Goal: Task Accomplishment & Management: Use online tool/utility

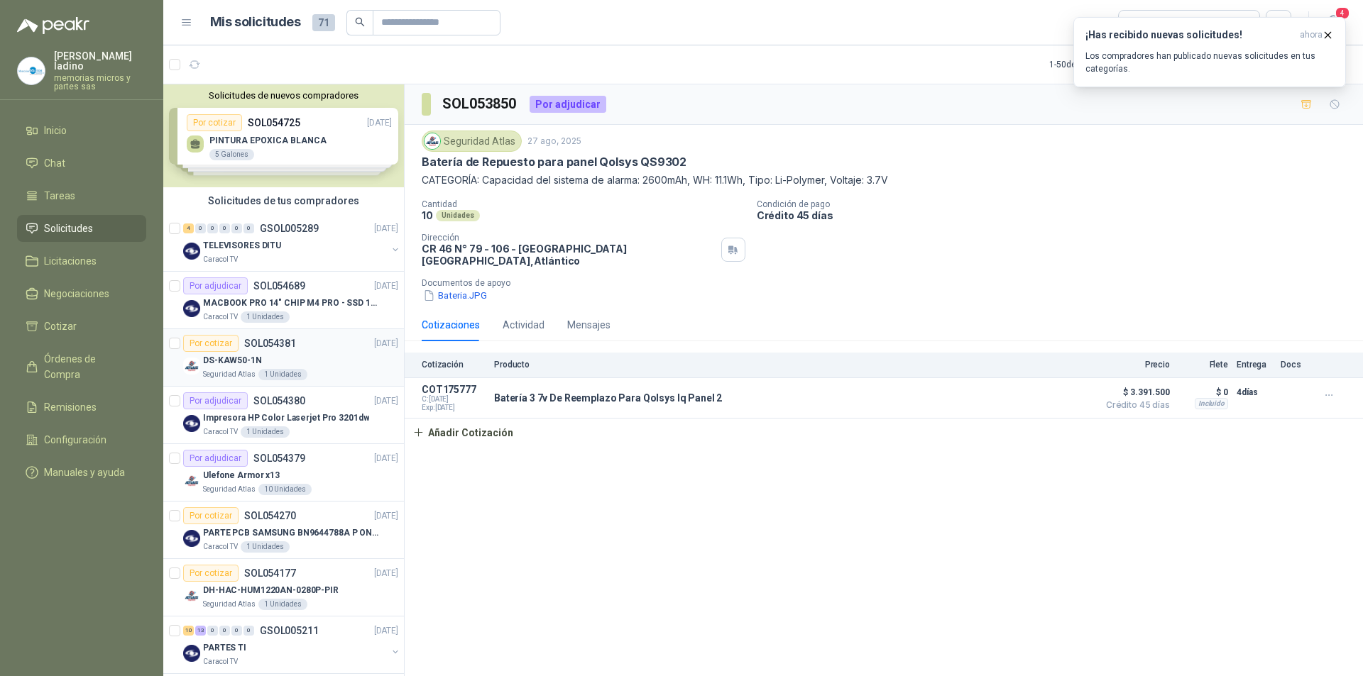
click at [225, 343] on div "Por cotizar" at bounding box center [210, 343] width 55 height 17
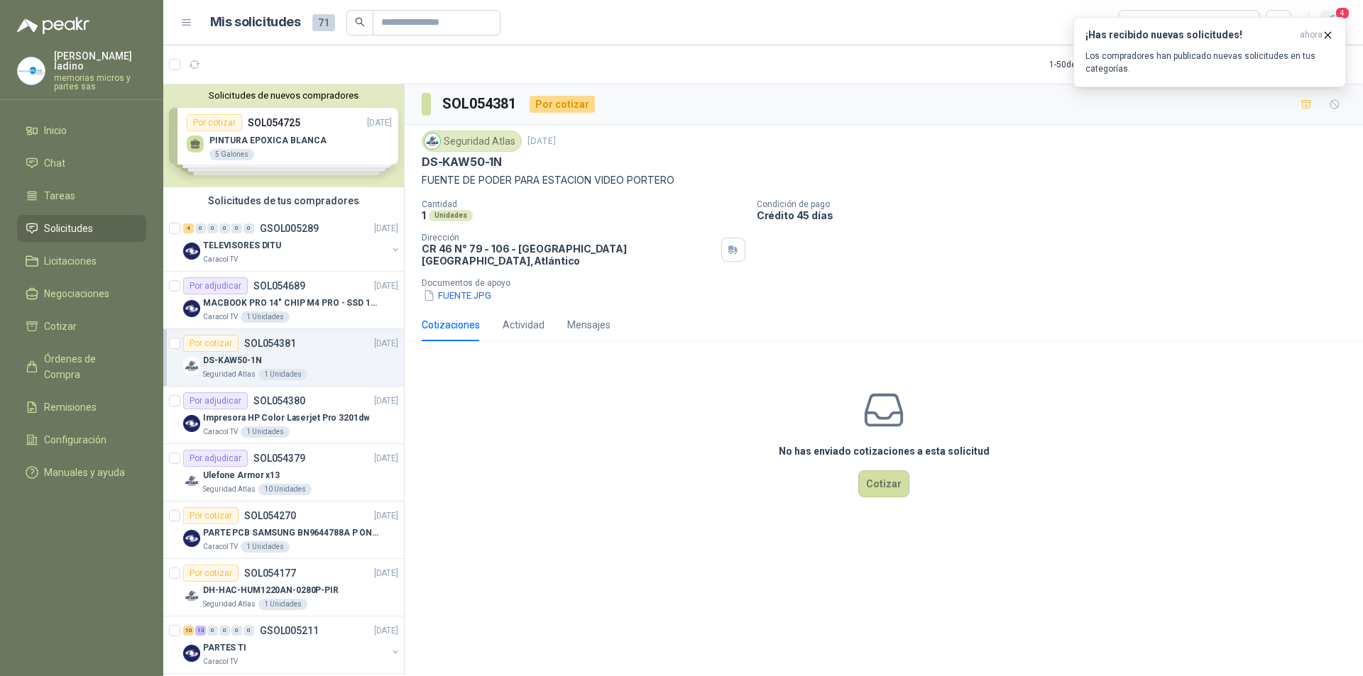
click at [1338, 10] on span "4" at bounding box center [1342, 12] width 16 height 13
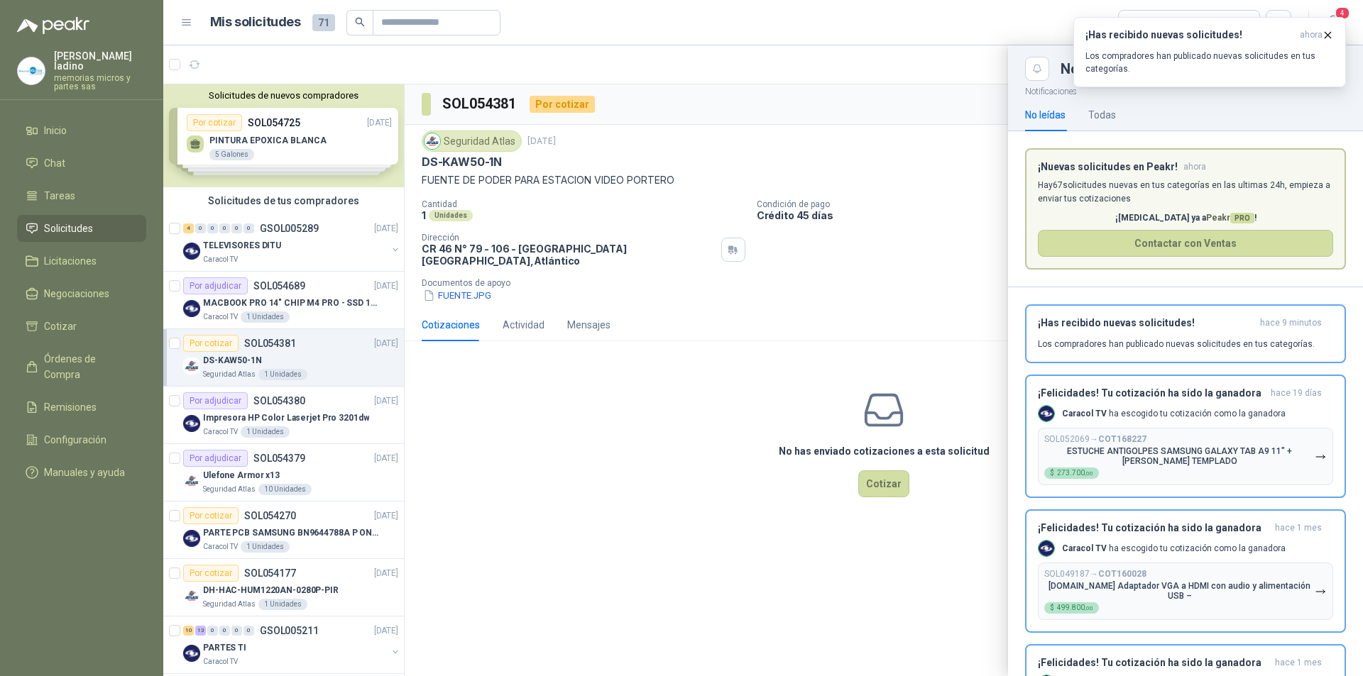
click at [556, 436] on div at bounding box center [762, 360] width 1199 height 631
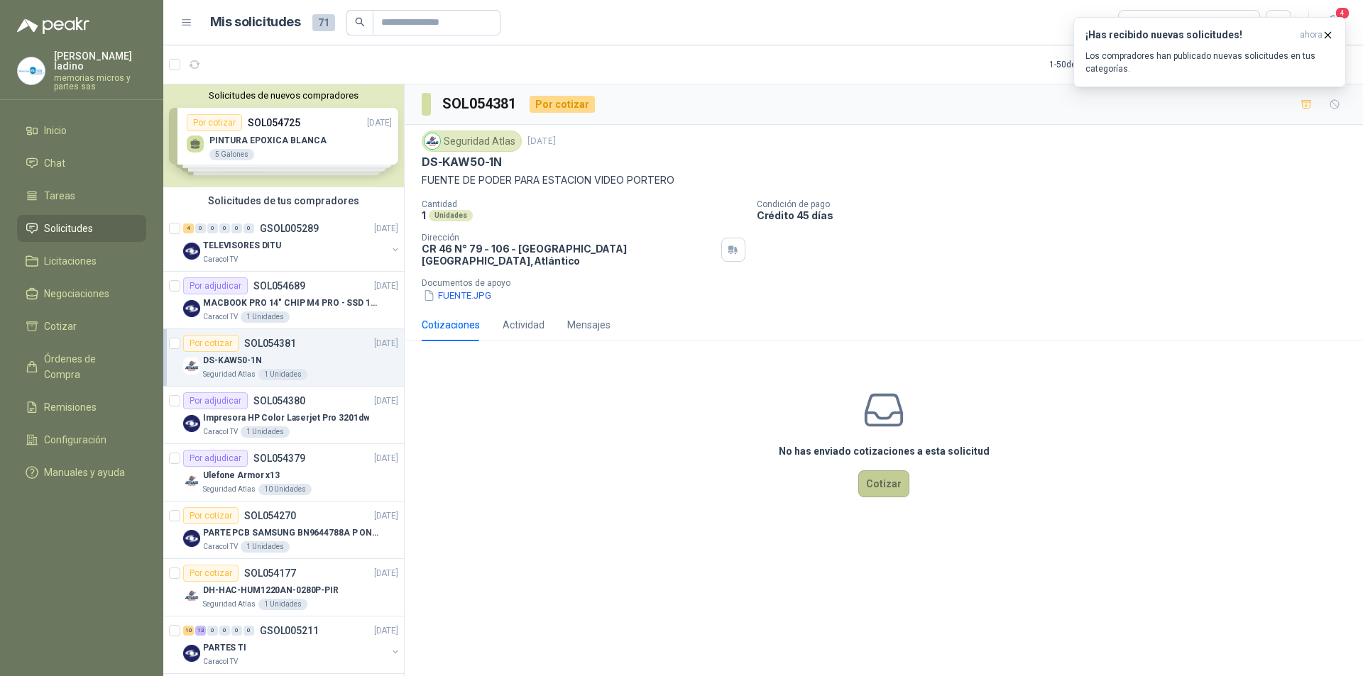
click at [872, 476] on button "Cotizar" at bounding box center [883, 484] width 51 height 27
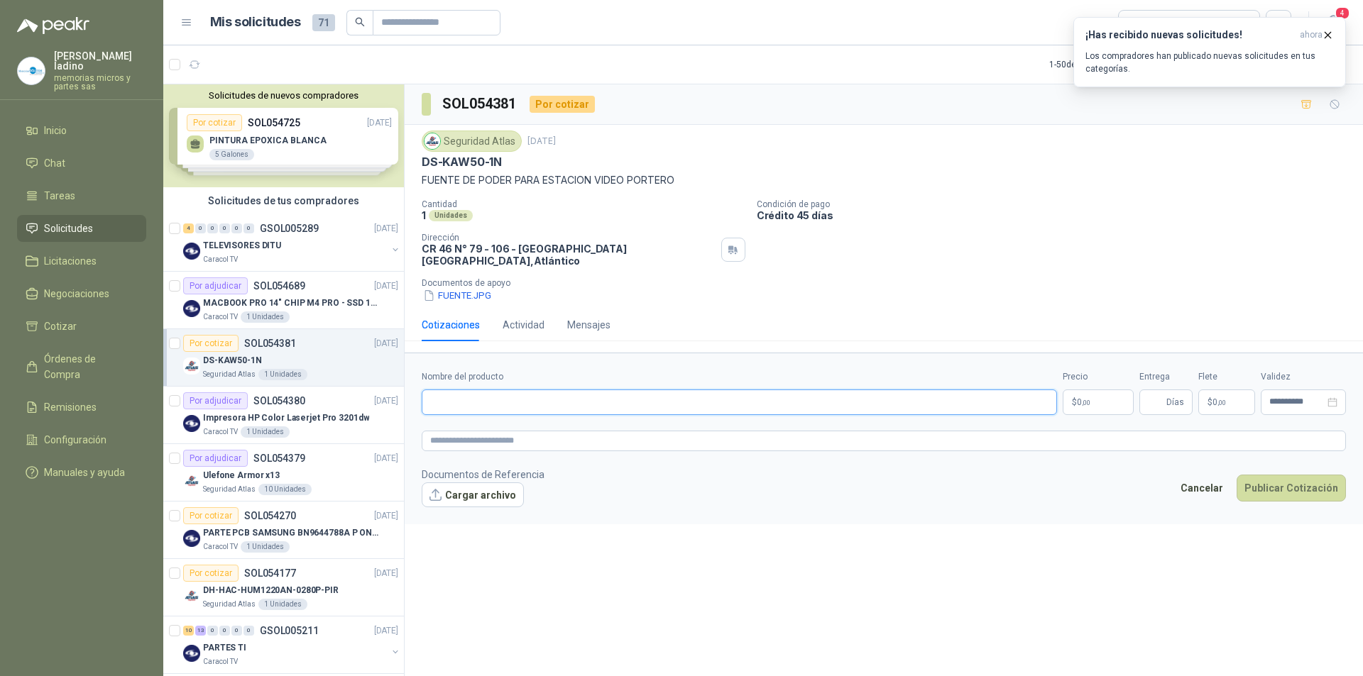
click at [449, 395] on input "Nombre del producto" at bounding box center [739, 403] width 635 height 26
type input "**********"
click at [1077, 398] on span "0 ,00" at bounding box center [1083, 402] width 13 height 9
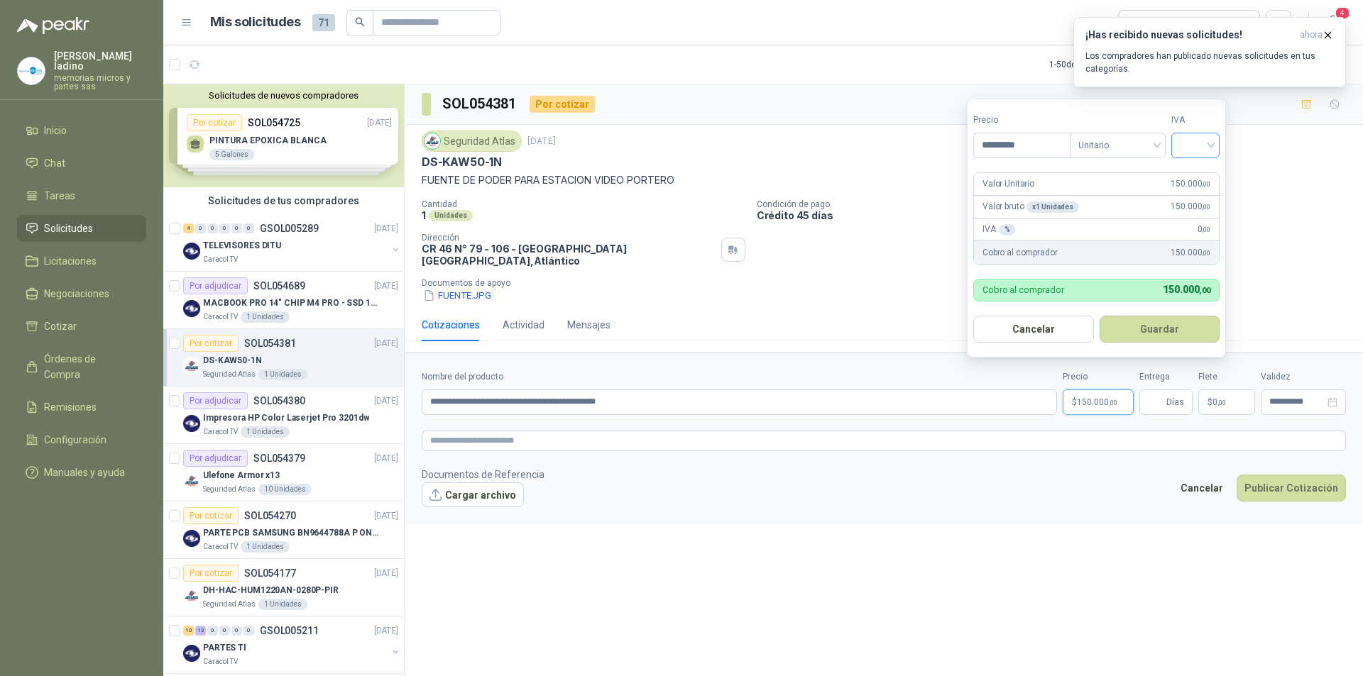
type input "*********"
click at [1182, 140] on input "search" at bounding box center [1194, 143] width 31 height 21
click at [1189, 177] on div "19%" at bounding box center [1198, 175] width 26 height 16
click at [1143, 332] on button "Guardar" at bounding box center [1162, 329] width 122 height 27
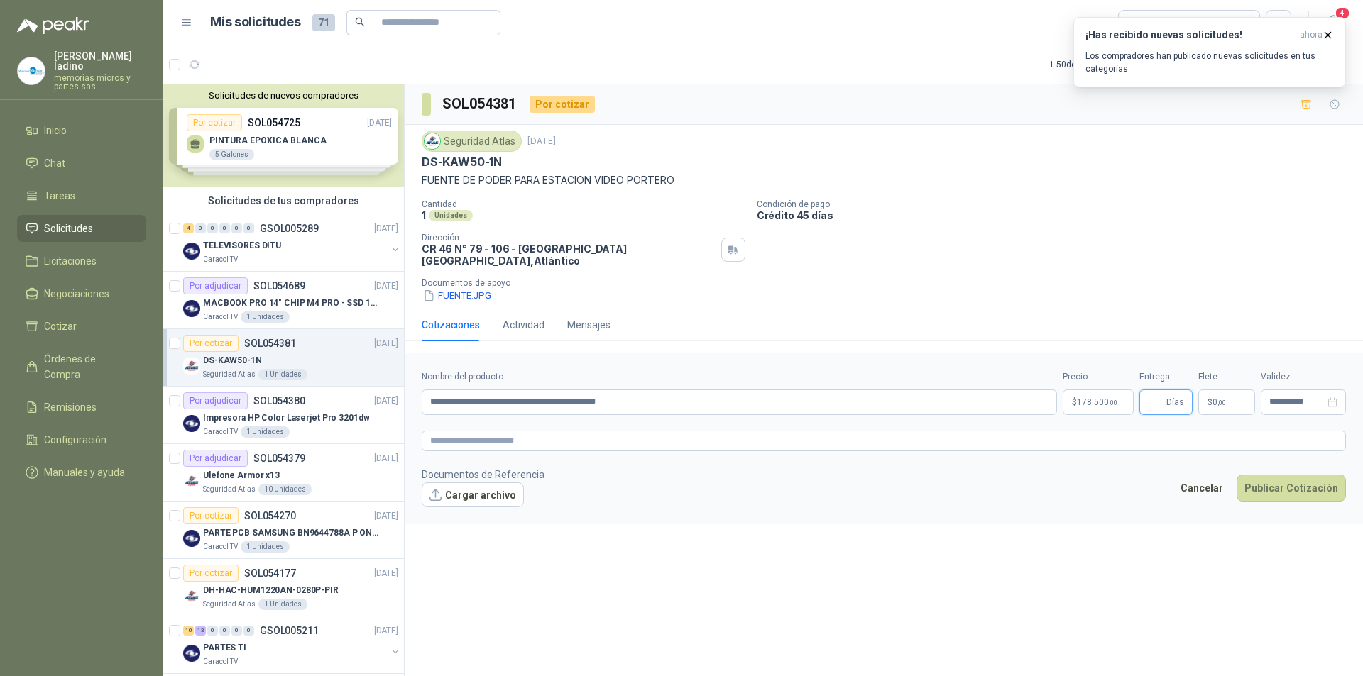
click at [1151, 395] on input "Entrega" at bounding box center [1156, 402] width 16 height 24
type input "*"
click at [1300, 480] on button "Publicar Cotización" at bounding box center [1290, 488] width 109 height 27
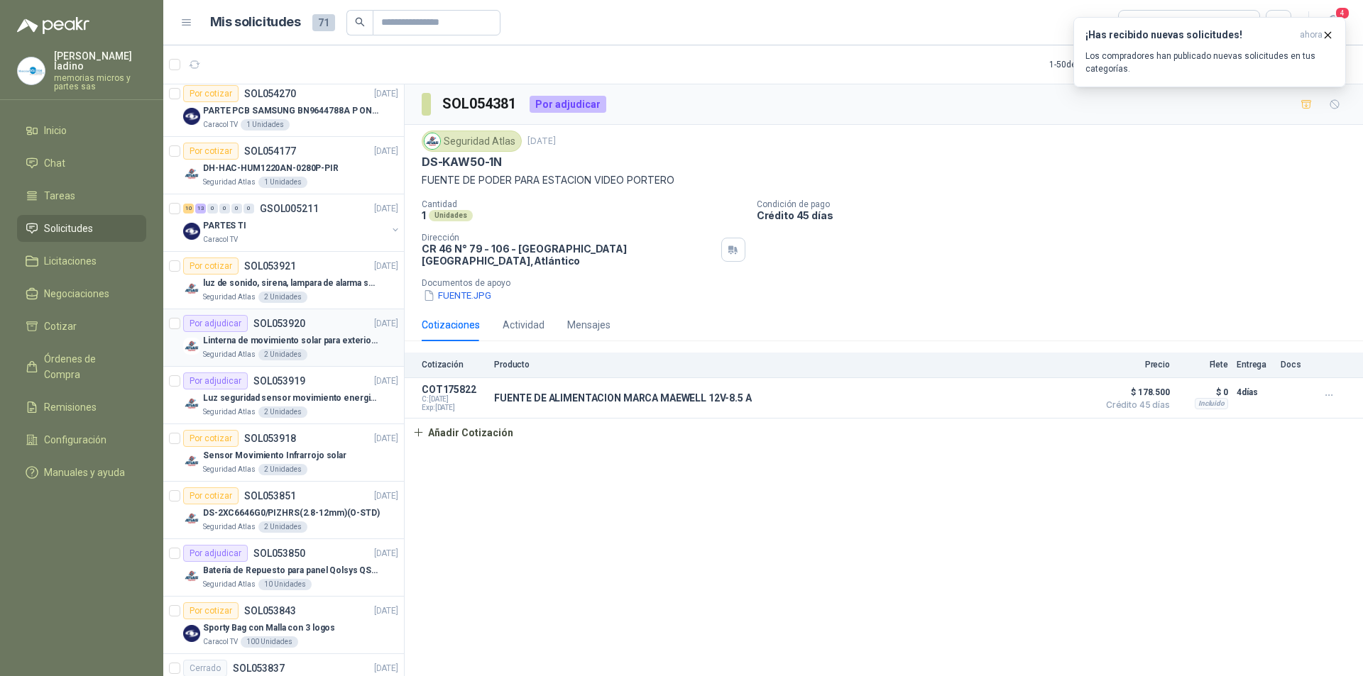
scroll to position [568, 0]
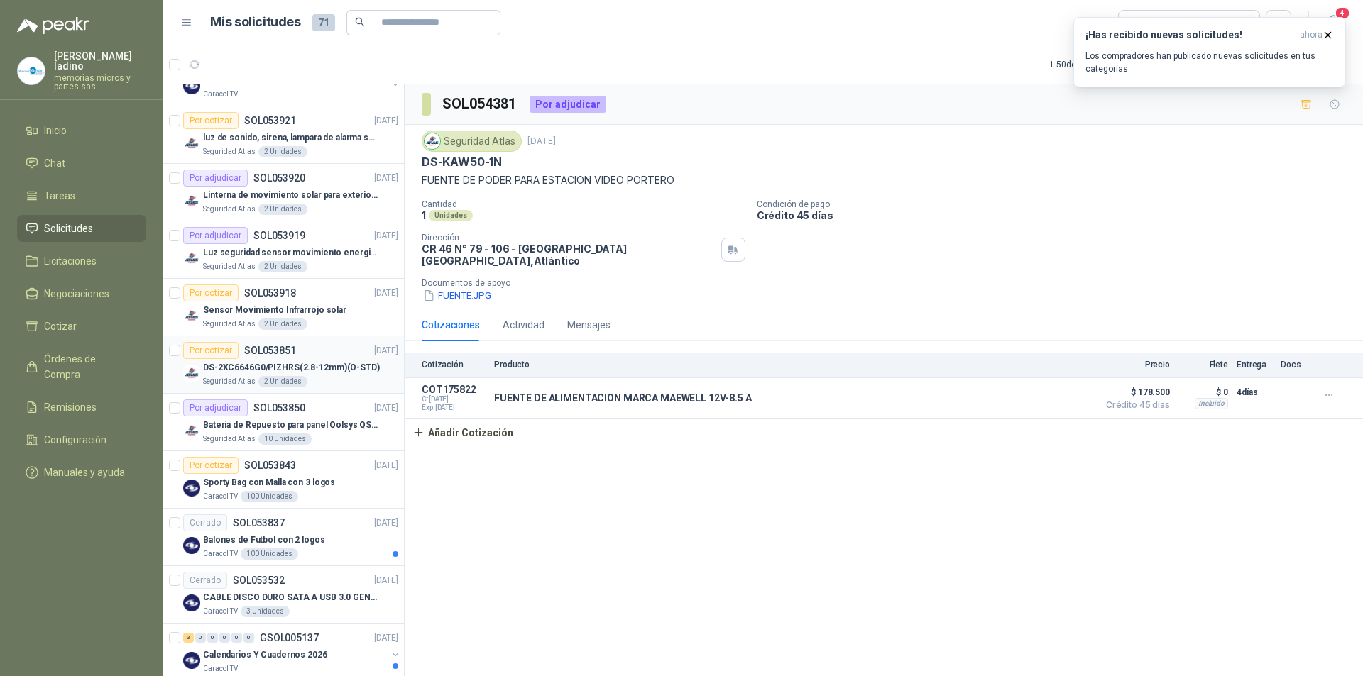
click at [225, 358] on div "Por cotizar" at bounding box center [210, 350] width 55 height 17
